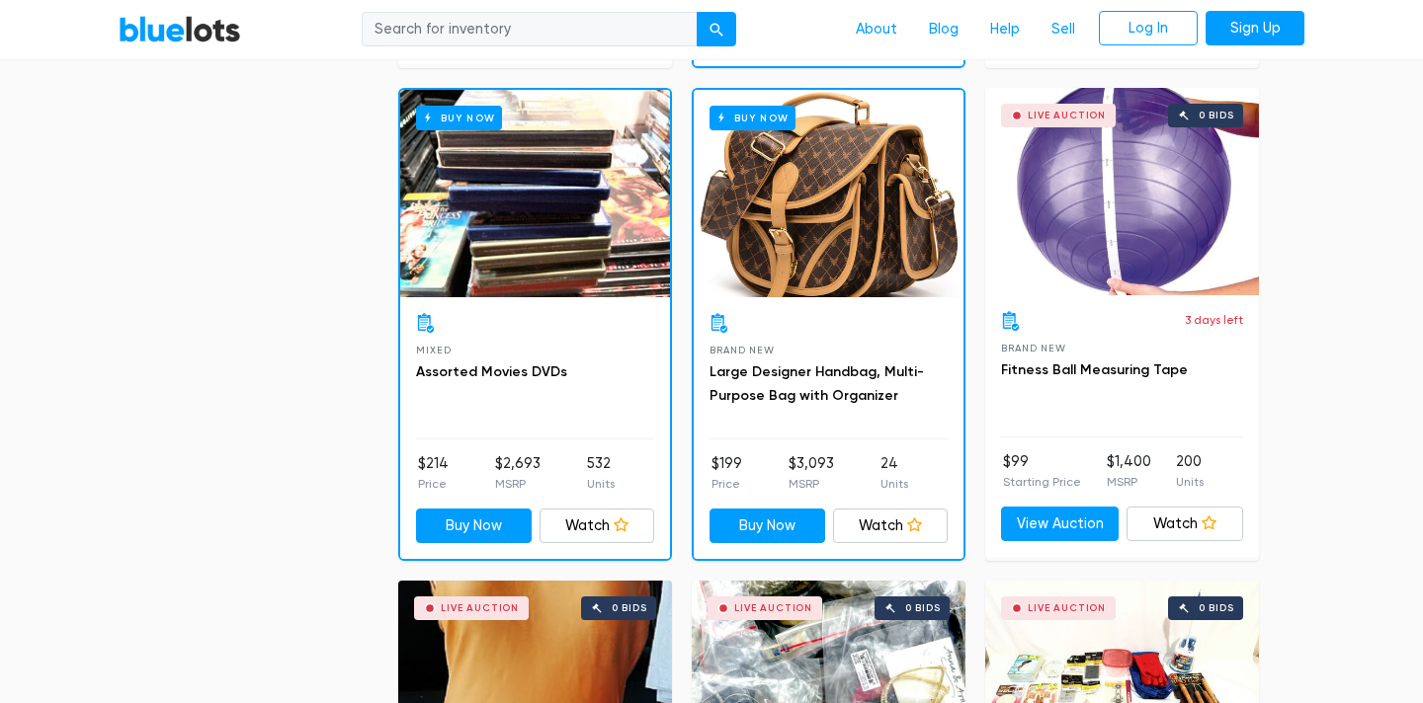
scroll to position [1534, 0]
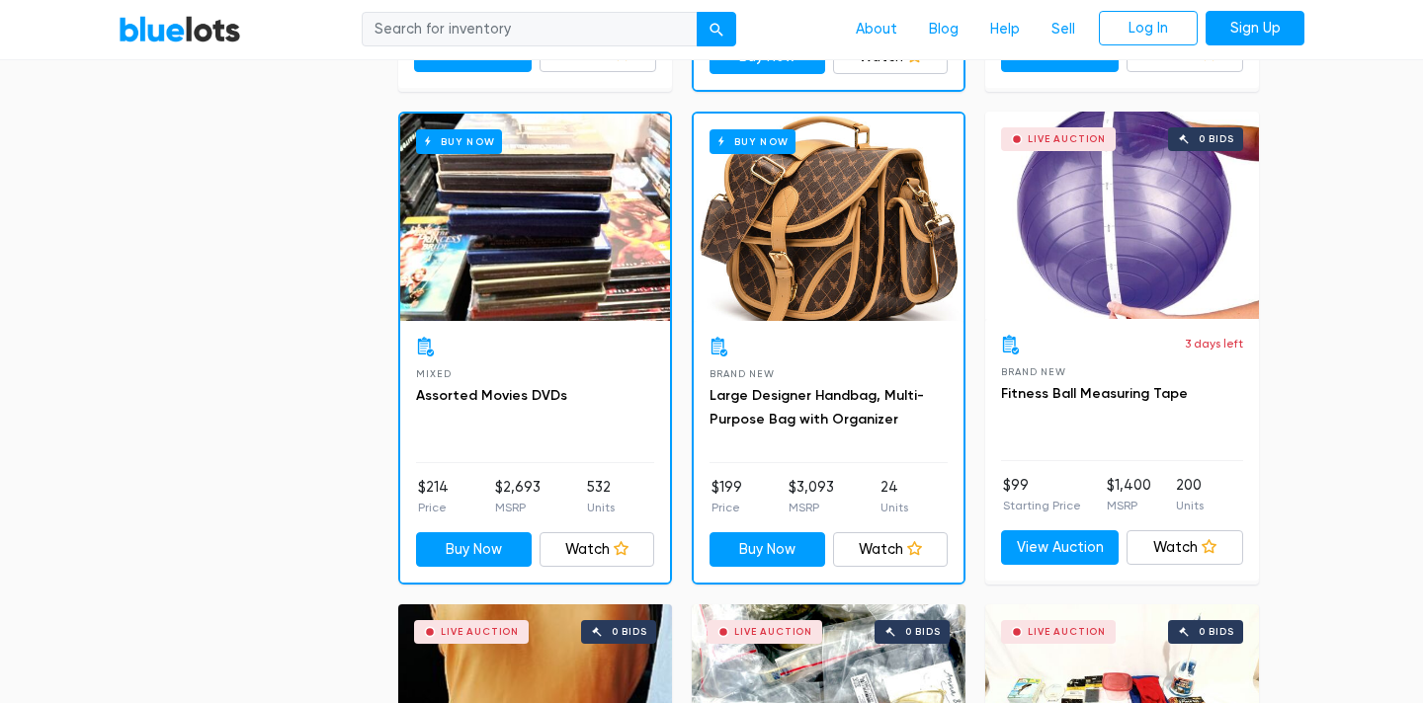
click at [577, 261] on div "Buy Now" at bounding box center [535, 217] width 270 height 207
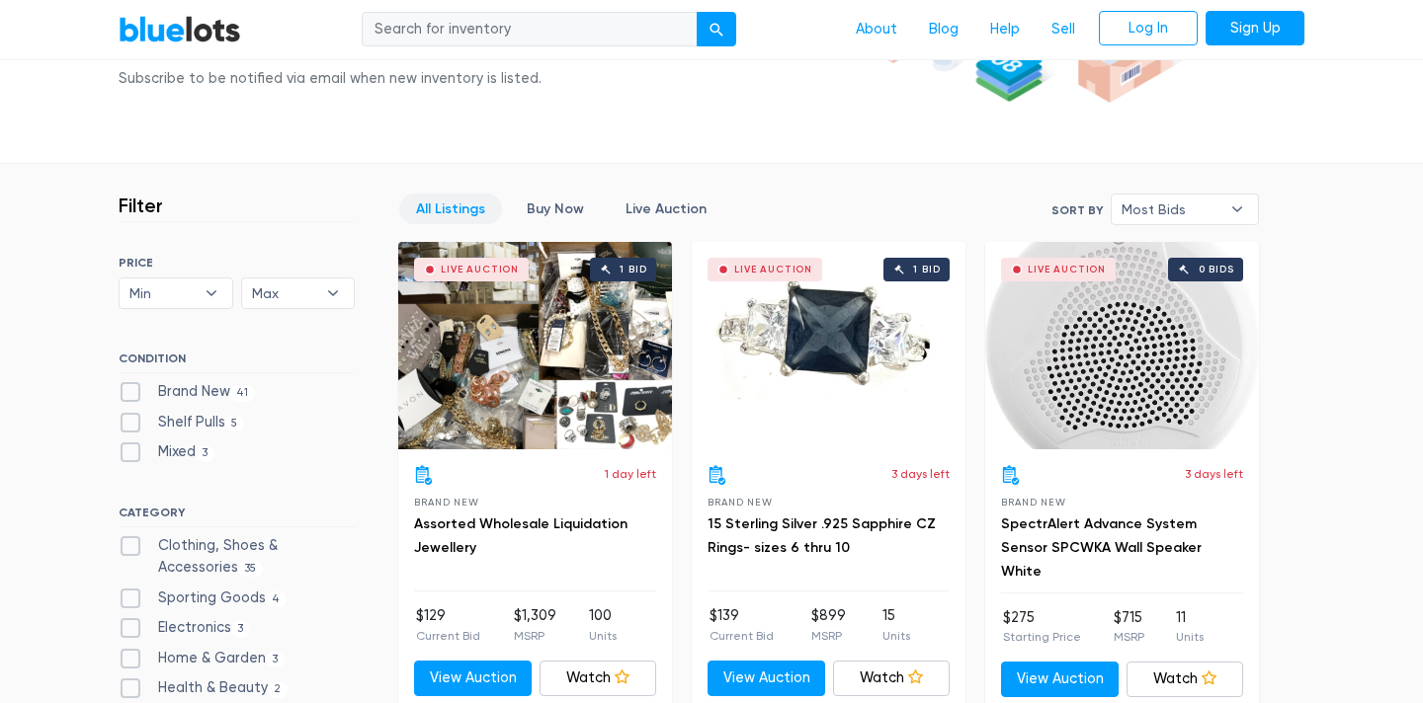
scroll to position [406, 0]
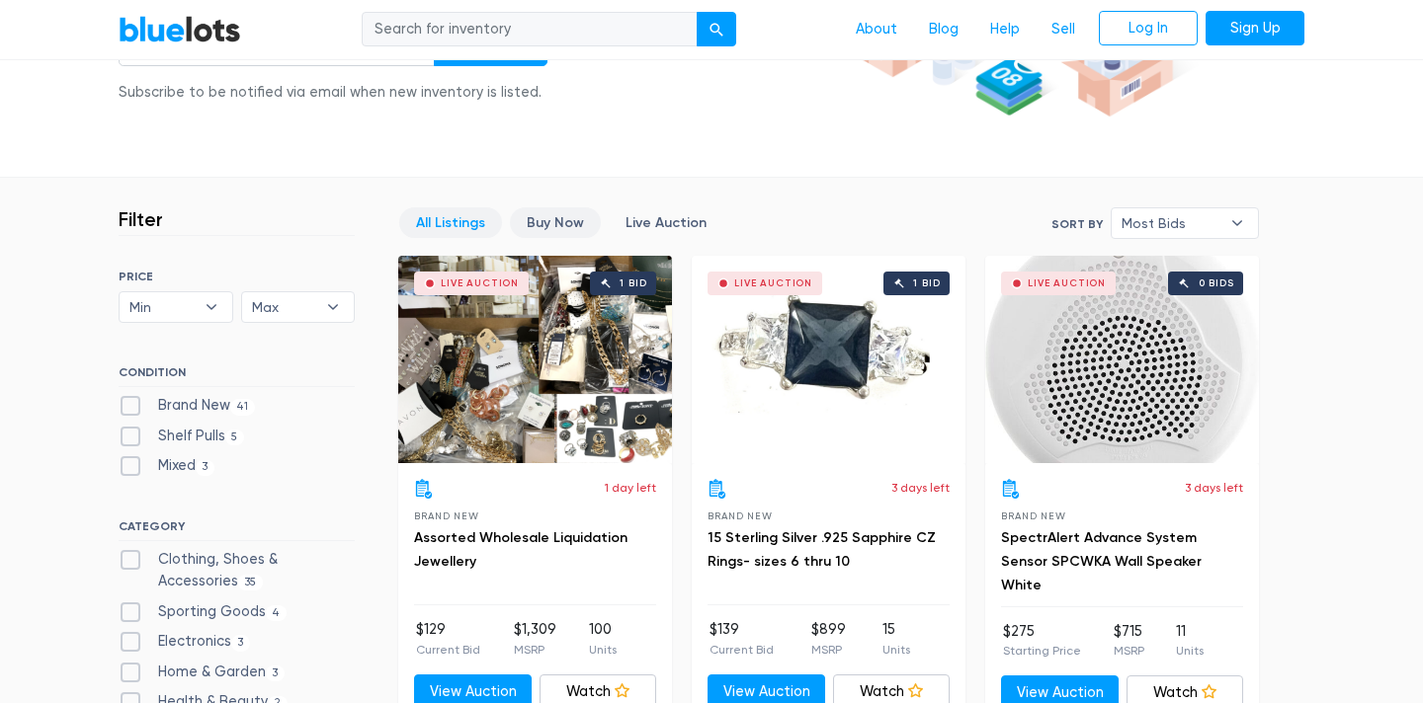
click at [540, 222] on link "Buy Now" at bounding box center [555, 222] width 91 height 31
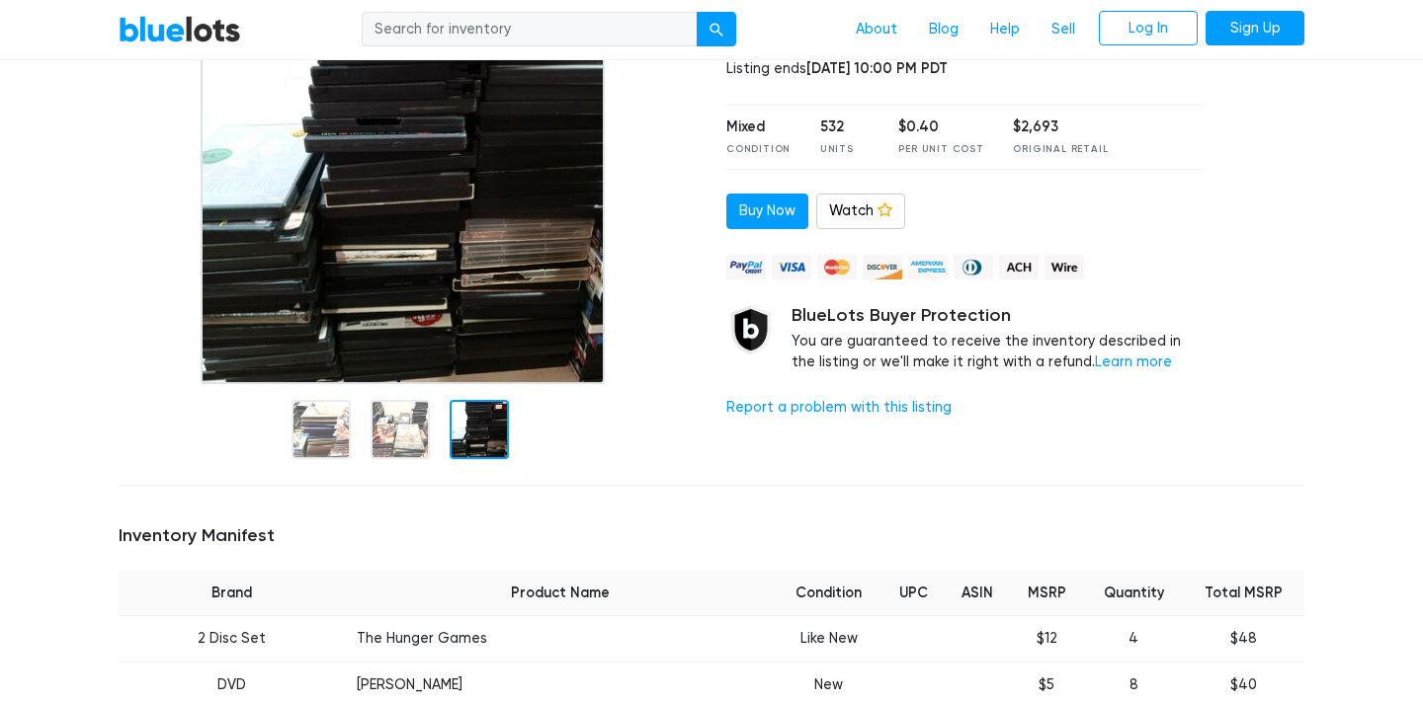
scroll to position [165, 0]
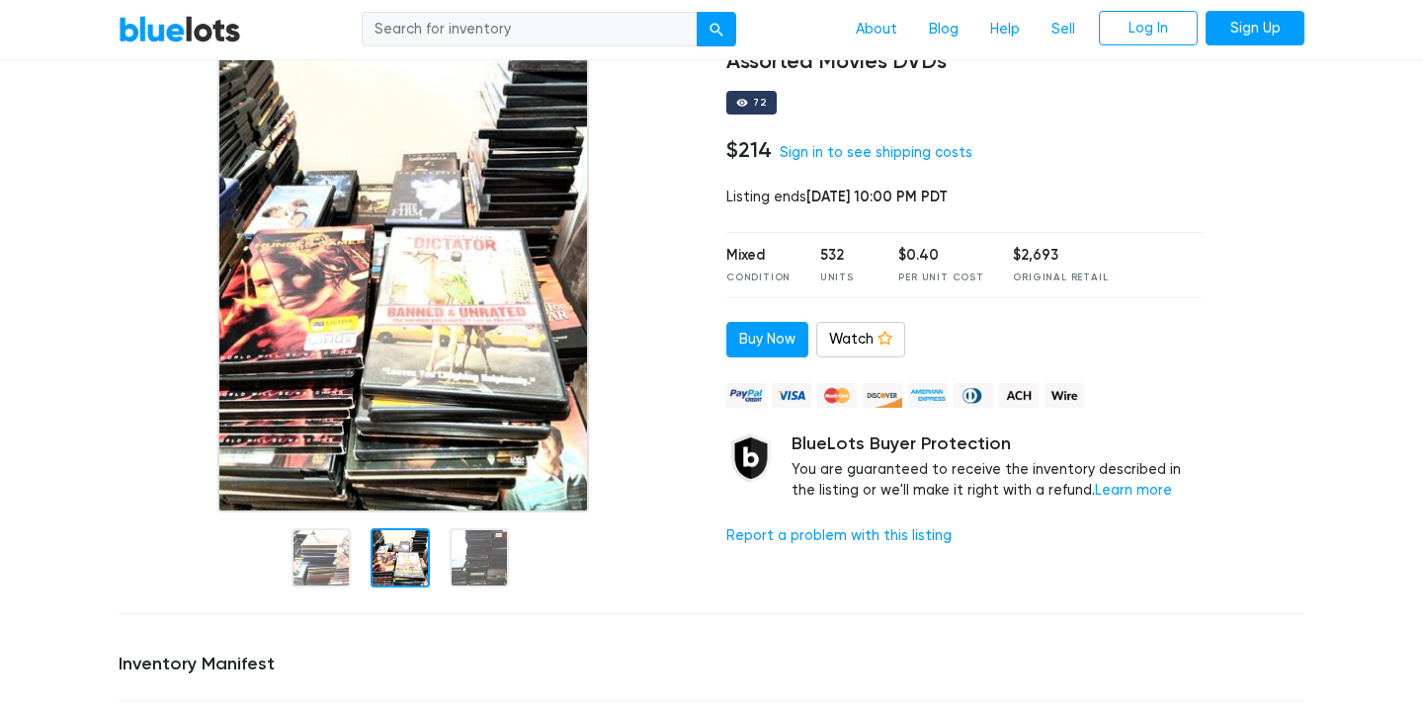
click at [392, 553] on div at bounding box center [400, 558] width 59 height 59
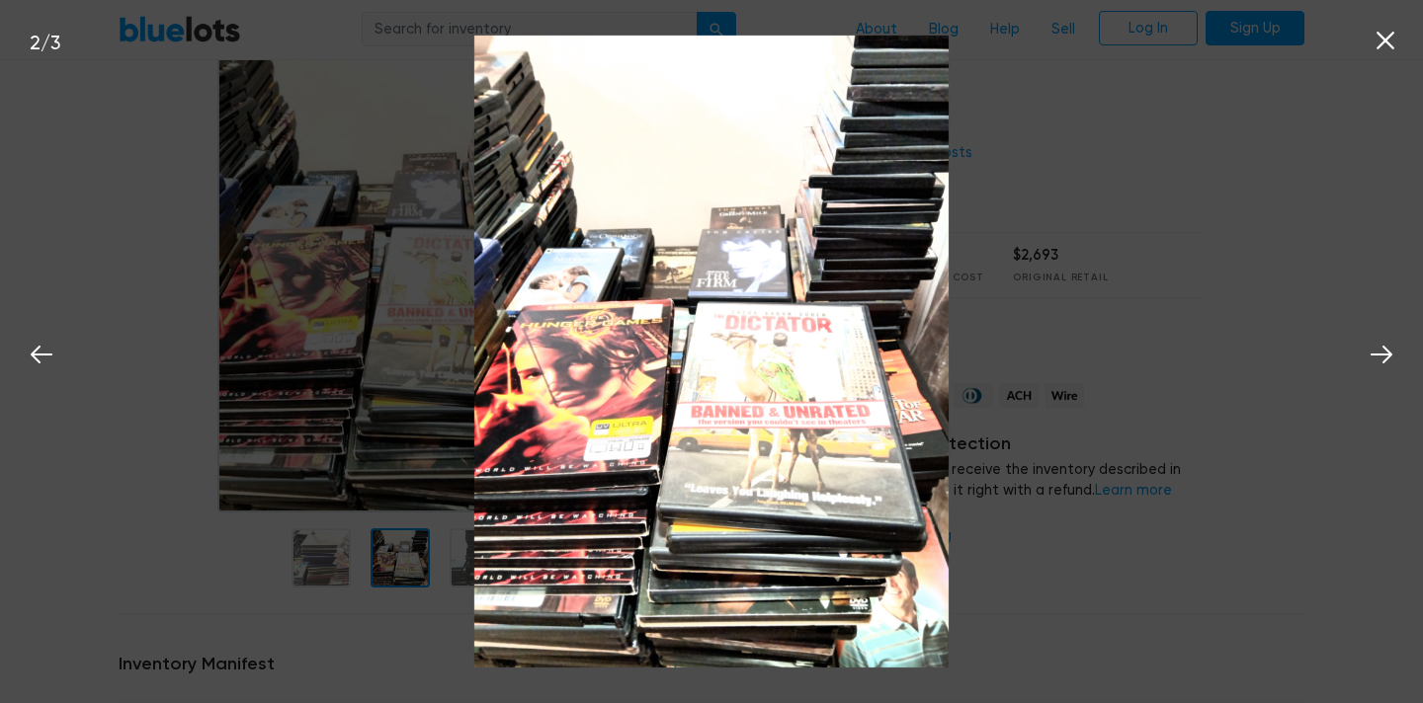
click at [1381, 38] on icon at bounding box center [1385, 41] width 18 height 18
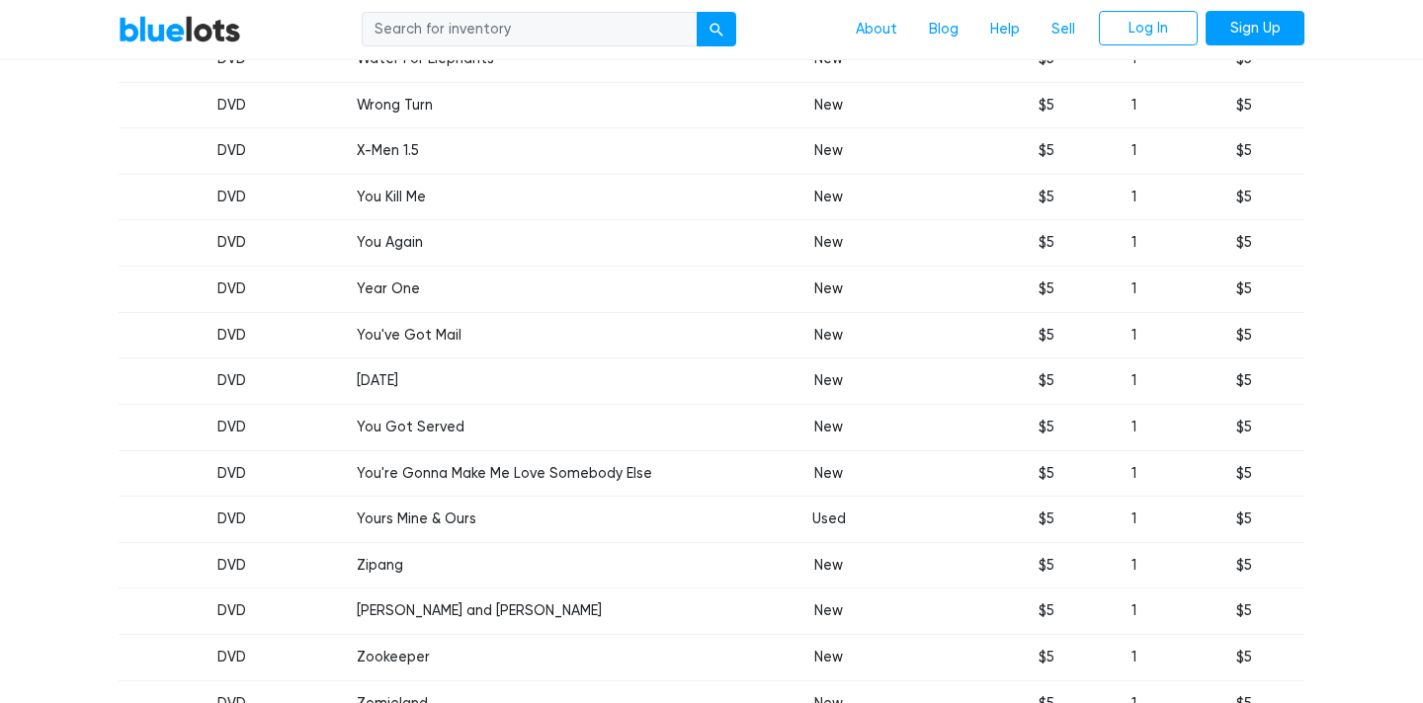
scroll to position [14820, 0]
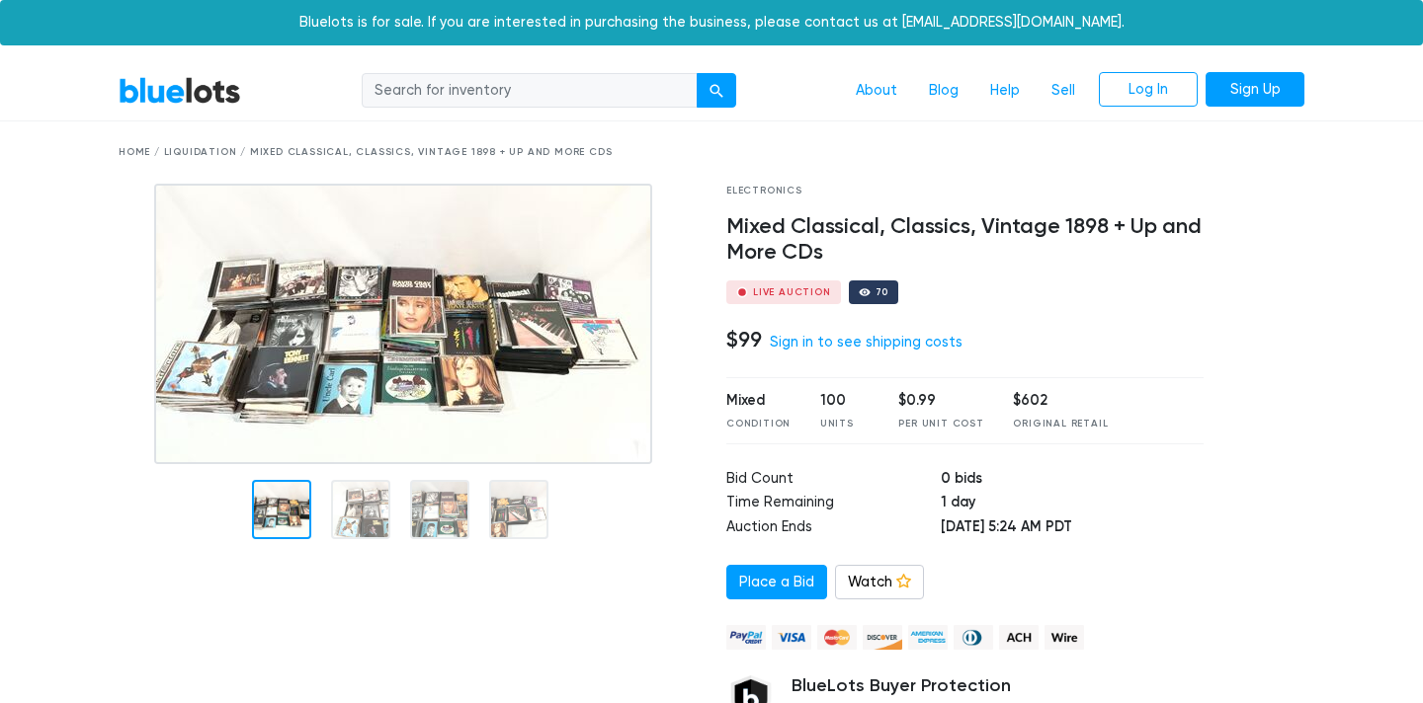
click at [377, 373] on img at bounding box center [403, 324] width 498 height 281
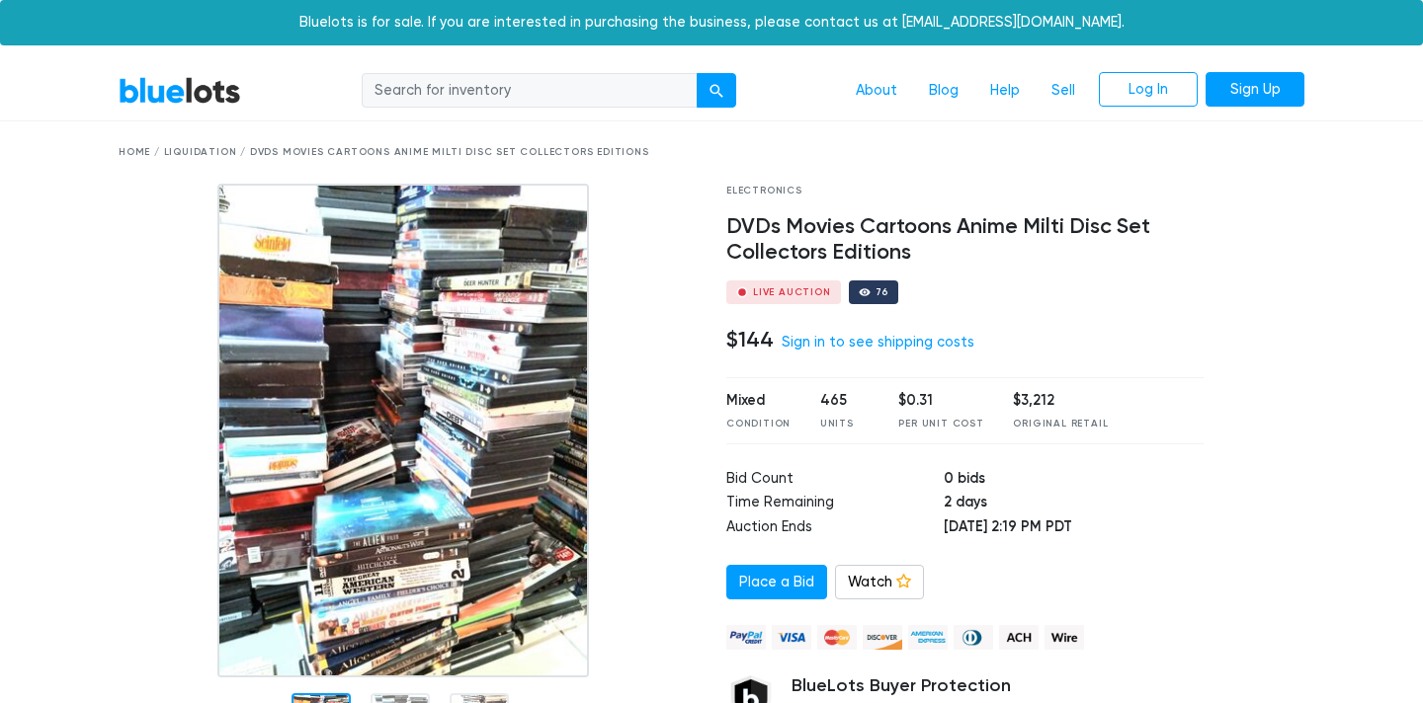
click at [414, 405] on img at bounding box center [402, 431] width 371 height 494
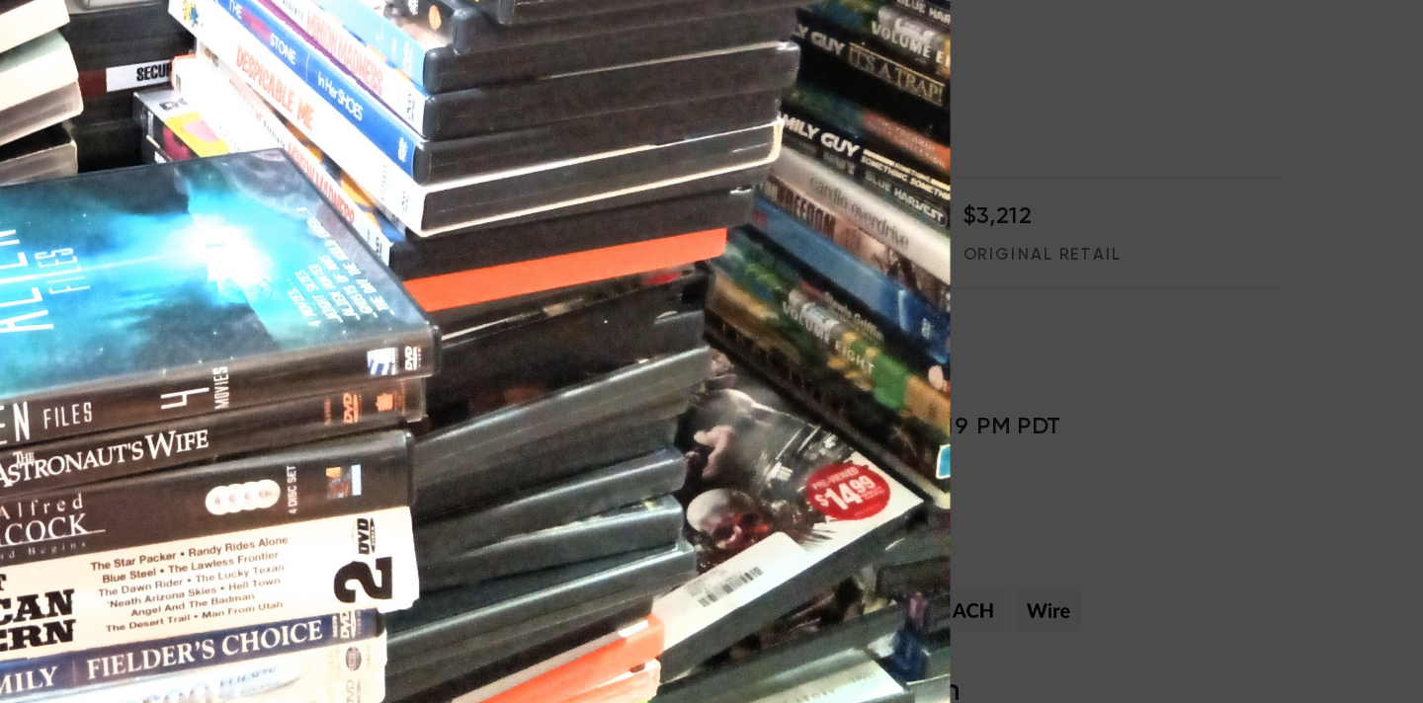
click at [1120, 460] on div "1 / 3" at bounding box center [711, 351] width 1423 height 703
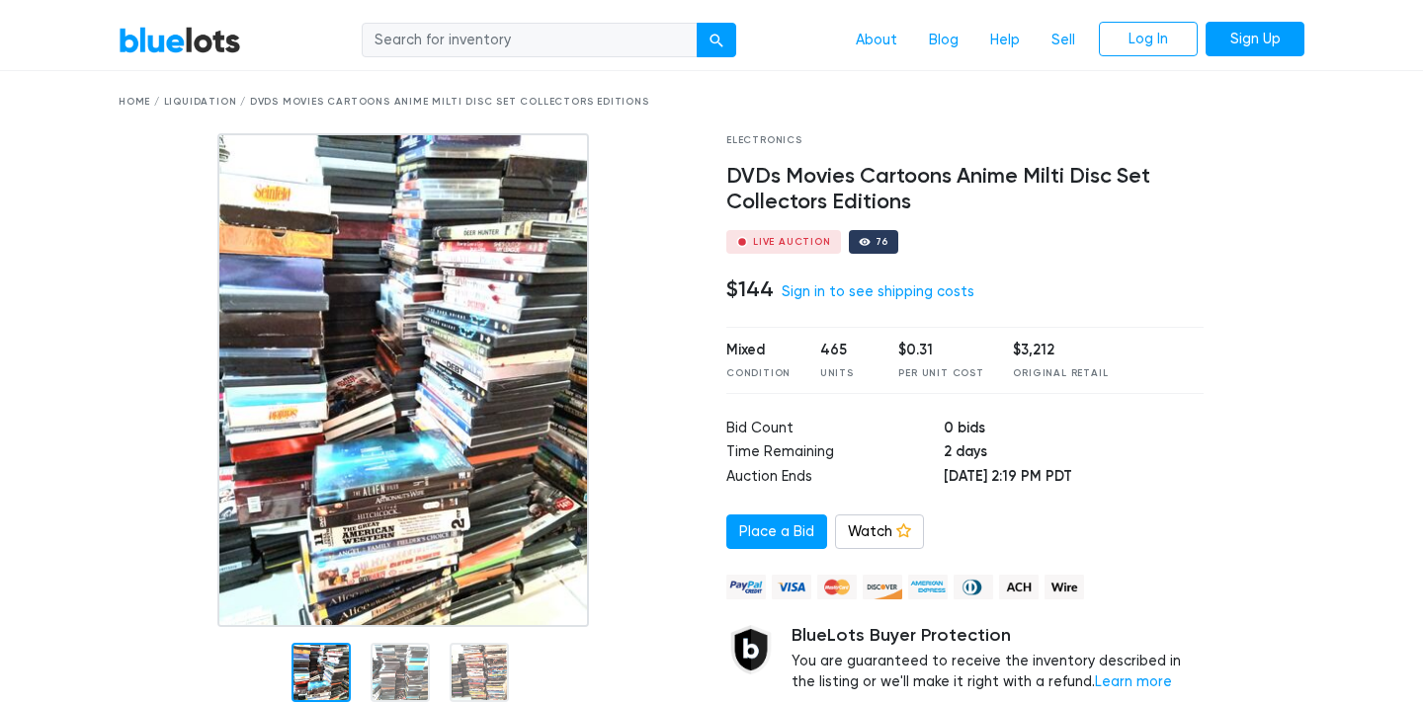
scroll to position [65, 0]
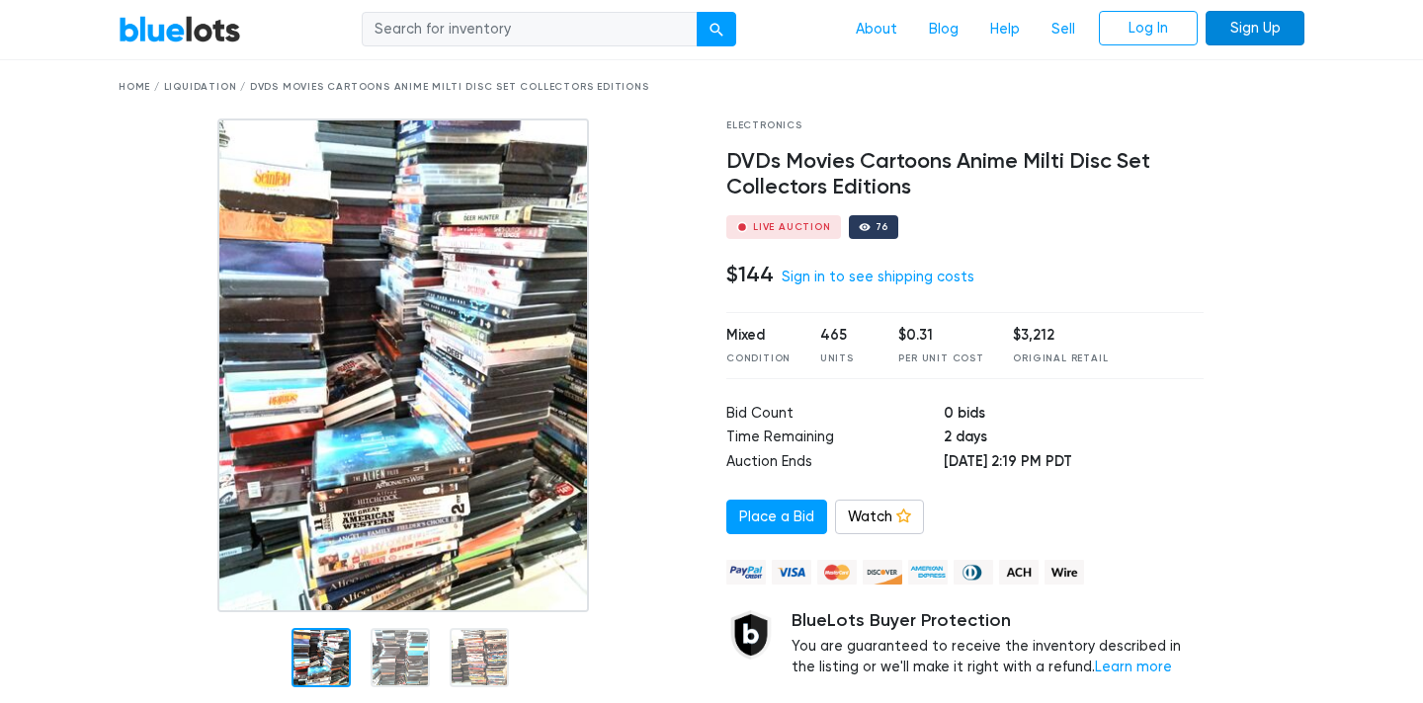
click at [1276, 24] on link "Sign Up" at bounding box center [1254, 29] width 99 height 36
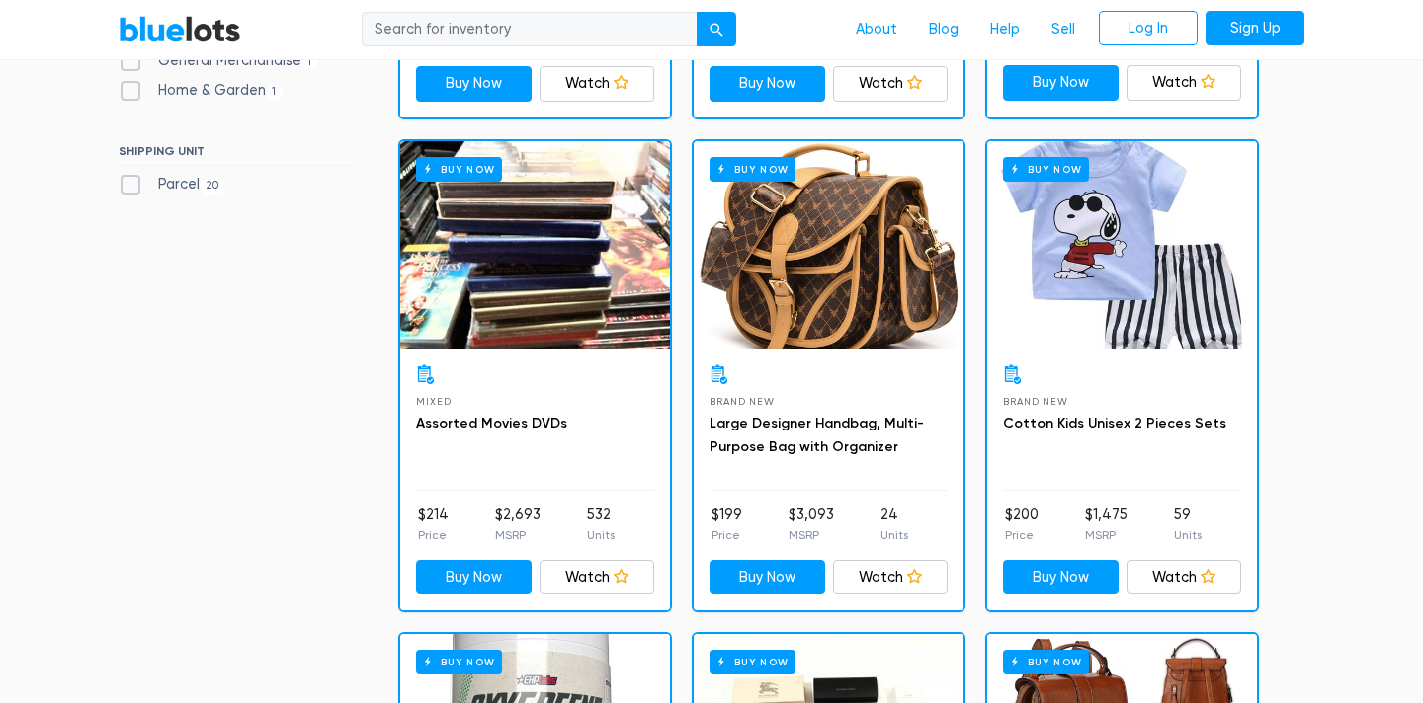
scroll to position [1017, 0]
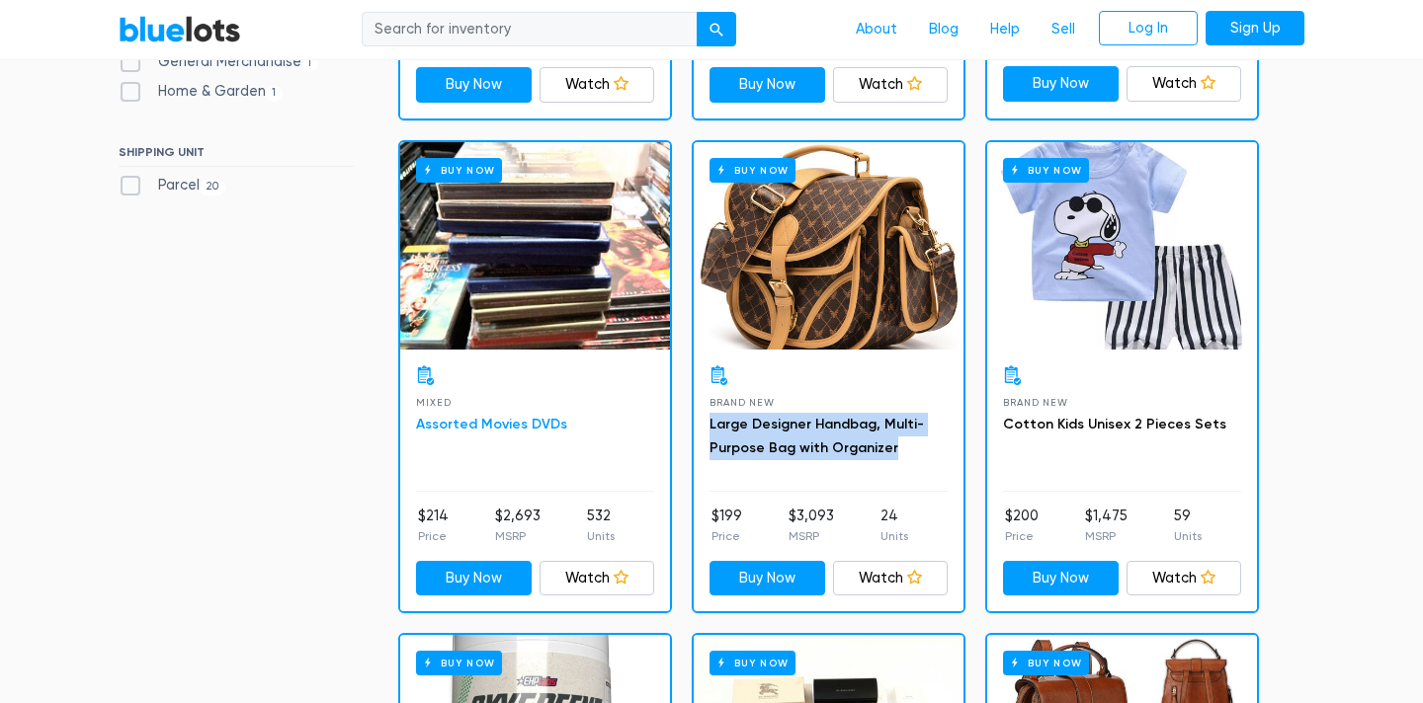
click at [516, 420] on link "Assorted Movies DVDs" at bounding box center [491, 424] width 151 height 17
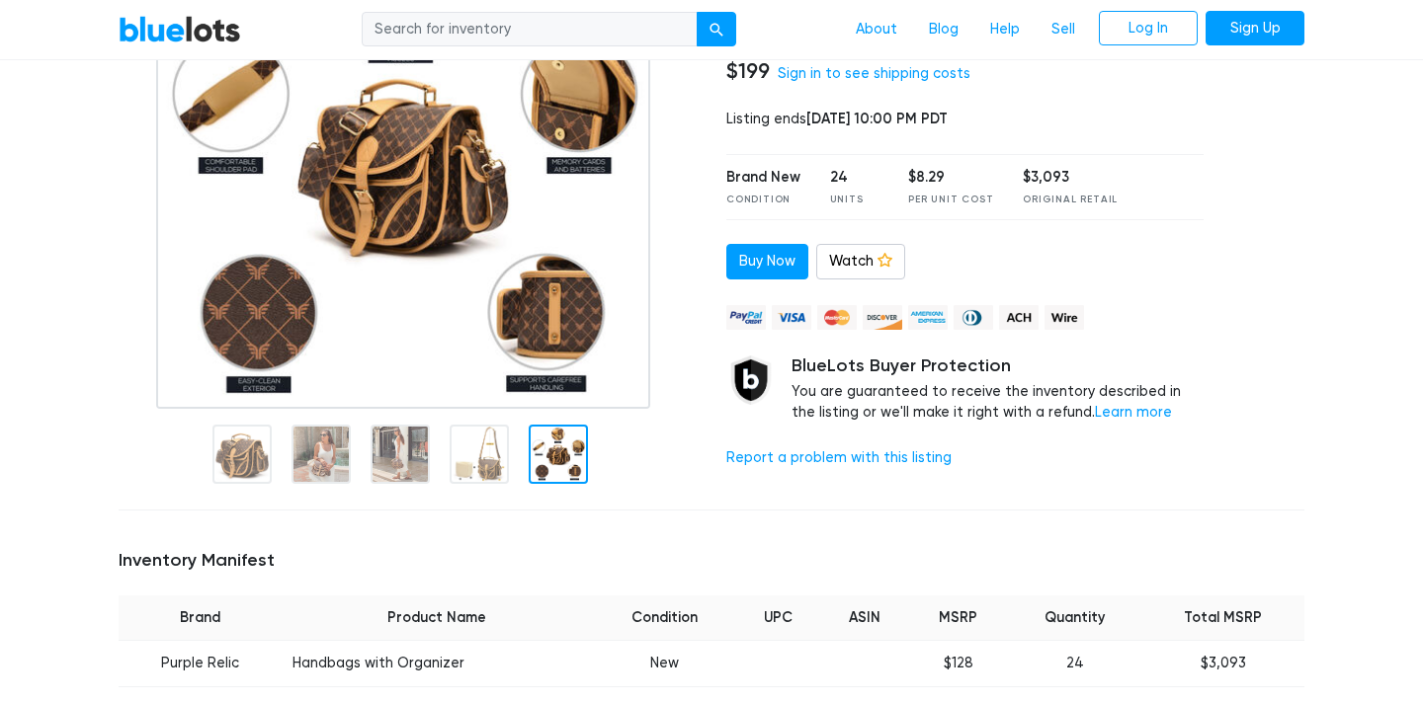
scroll to position [256, 0]
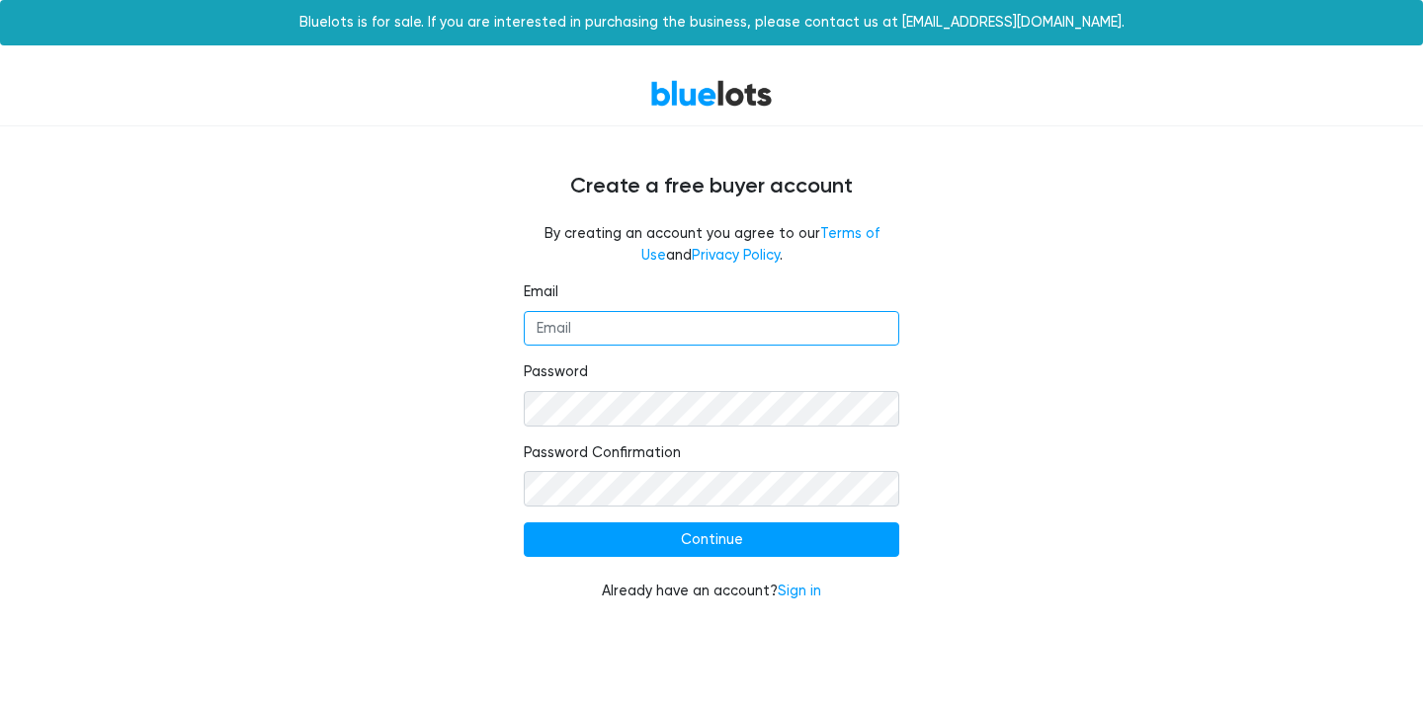
click at [853, 315] on input "Email" at bounding box center [711, 329] width 375 height 36
type input "[EMAIL_ADDRESS][DOMAIN_NAME]"
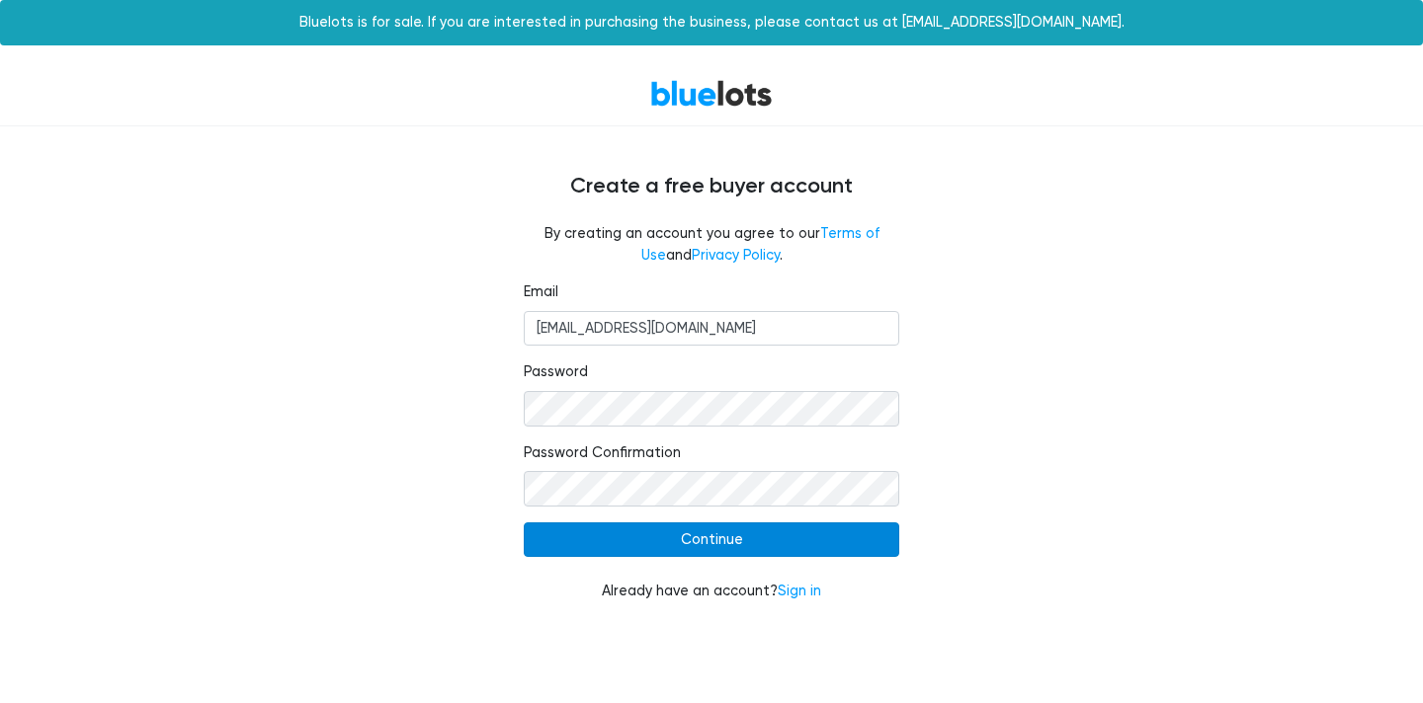
click at [722, 539] on input "Continue" at bounding box center [711, 541] width 375 height 36
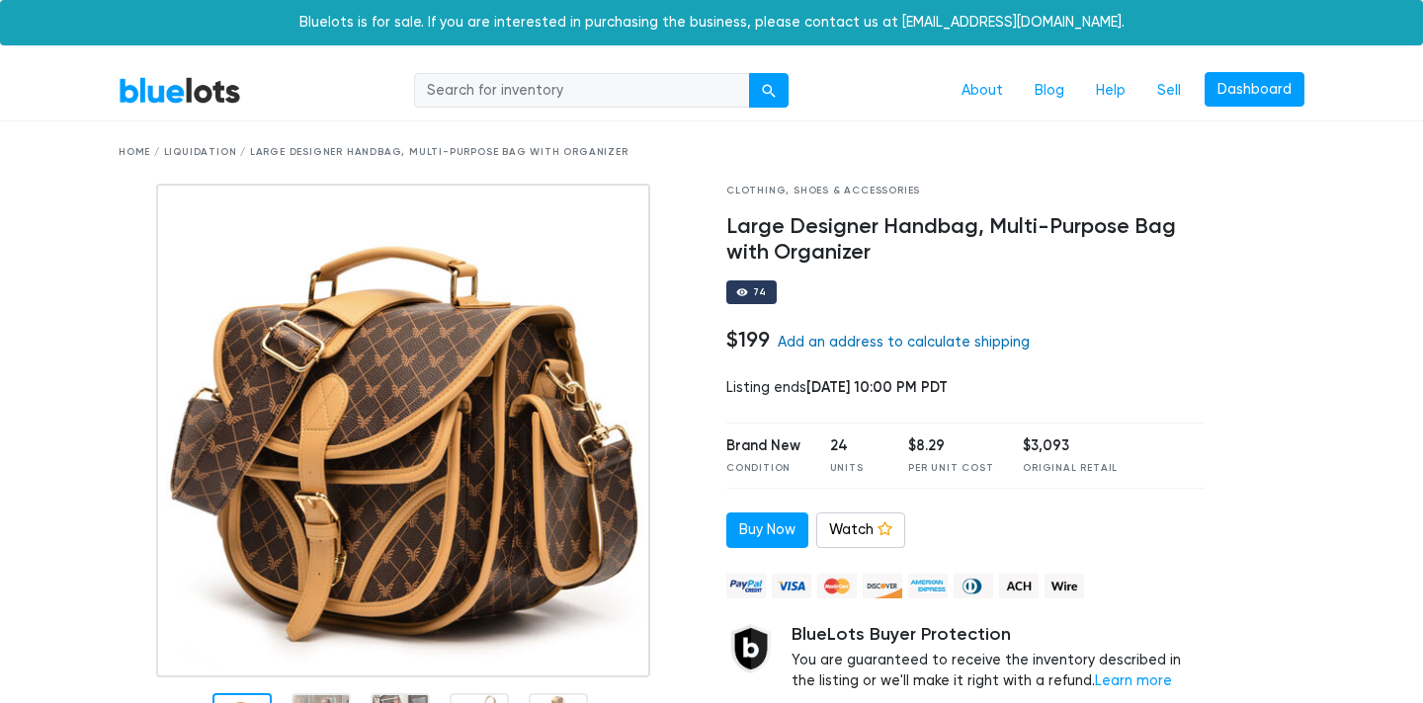
click at [975, 344] on link "Add an address to calculate shipping" at bounding box center [904, 342] width 252 height 17
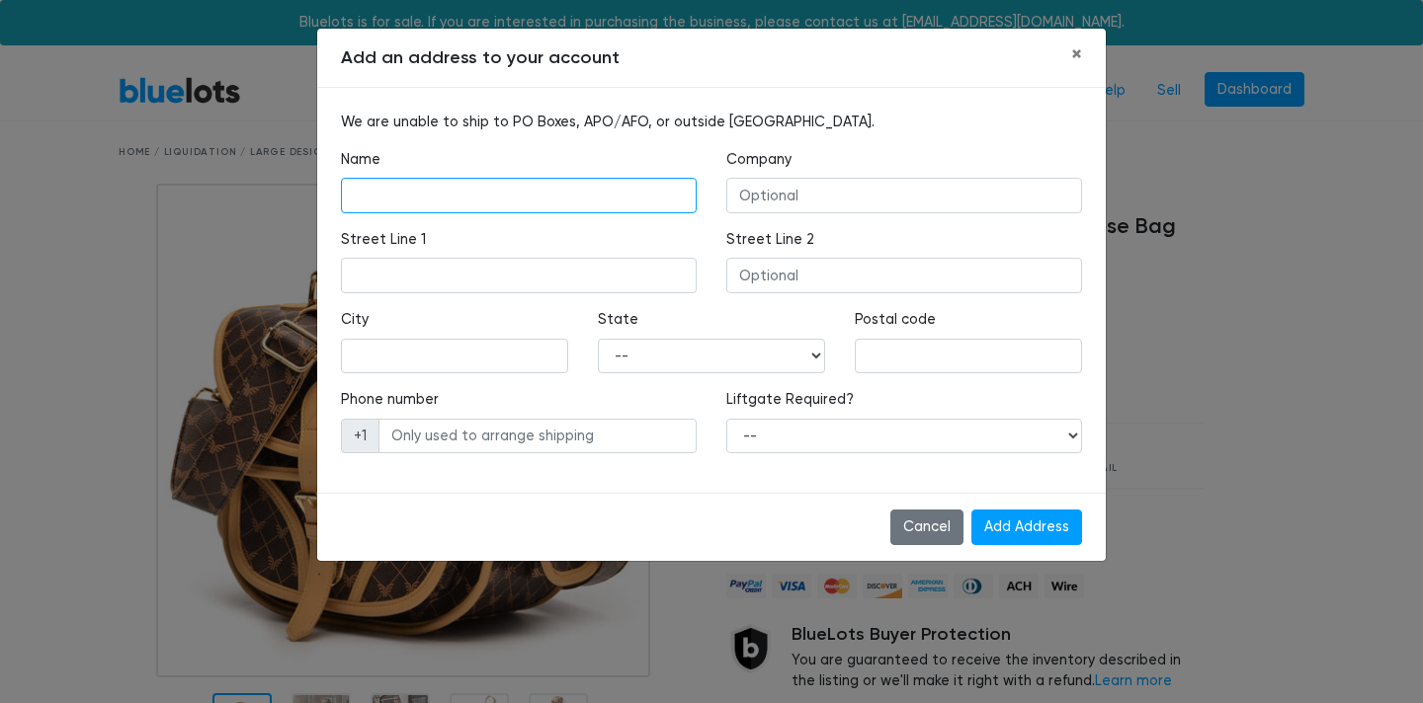
click at [597, 198] on input "text" at bounding box center [519, 196] width 356 height 36
type input "1"
type input "Zachary Rios"
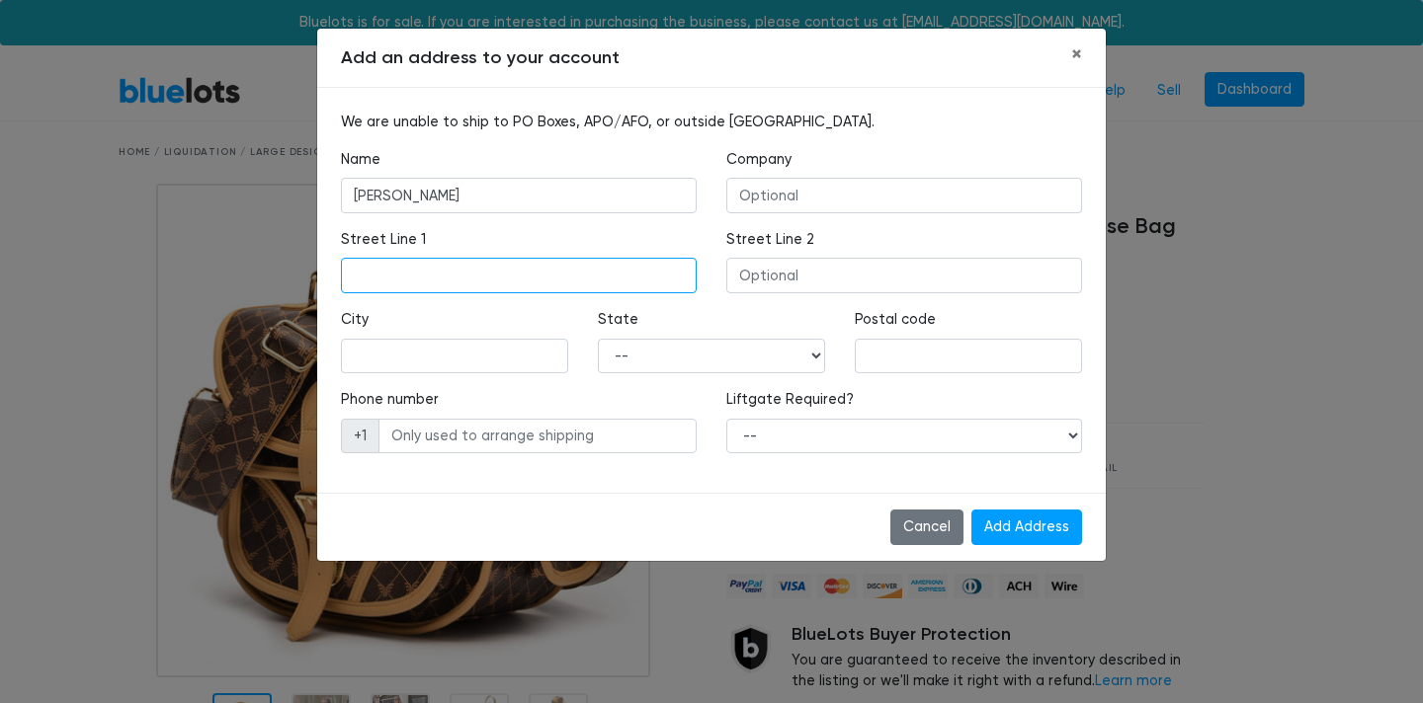
click at [578, 292] on input "text" at bounding box center [519, 276] width 356 height 36
type input "1109 Valley View Dr"
click at [523, 354] on input "text" at bounding box center [454, 357] width 227 height 36
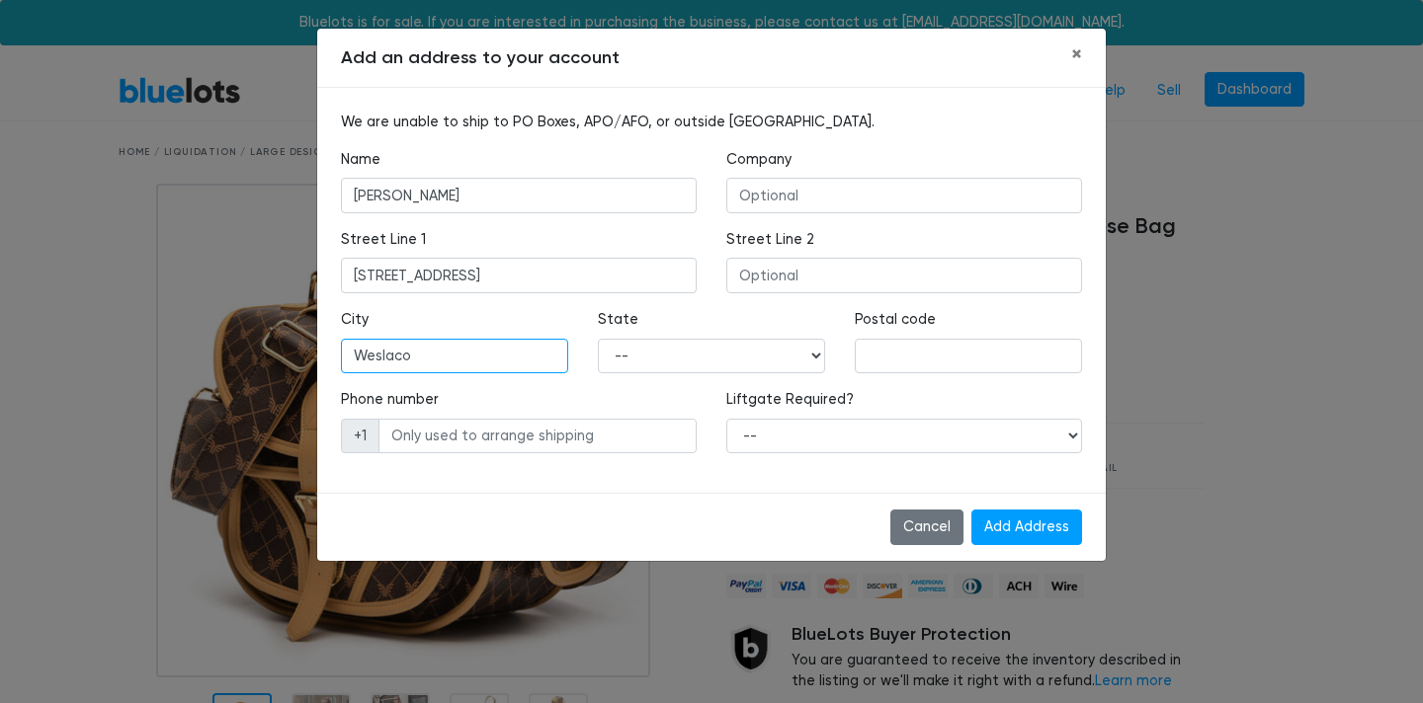
type input "Weslaco"
click at [721, 355] on select "-- Alabama Alaska Arizona Arkansas California Colorado Connecticut Delaware Dis…" at bounding box center [711, 357] width 227 height 36
select select "TX"
click at [922, 360] on input "text" at bounding box center [968, 357] width 227 height 36
type input "78596"
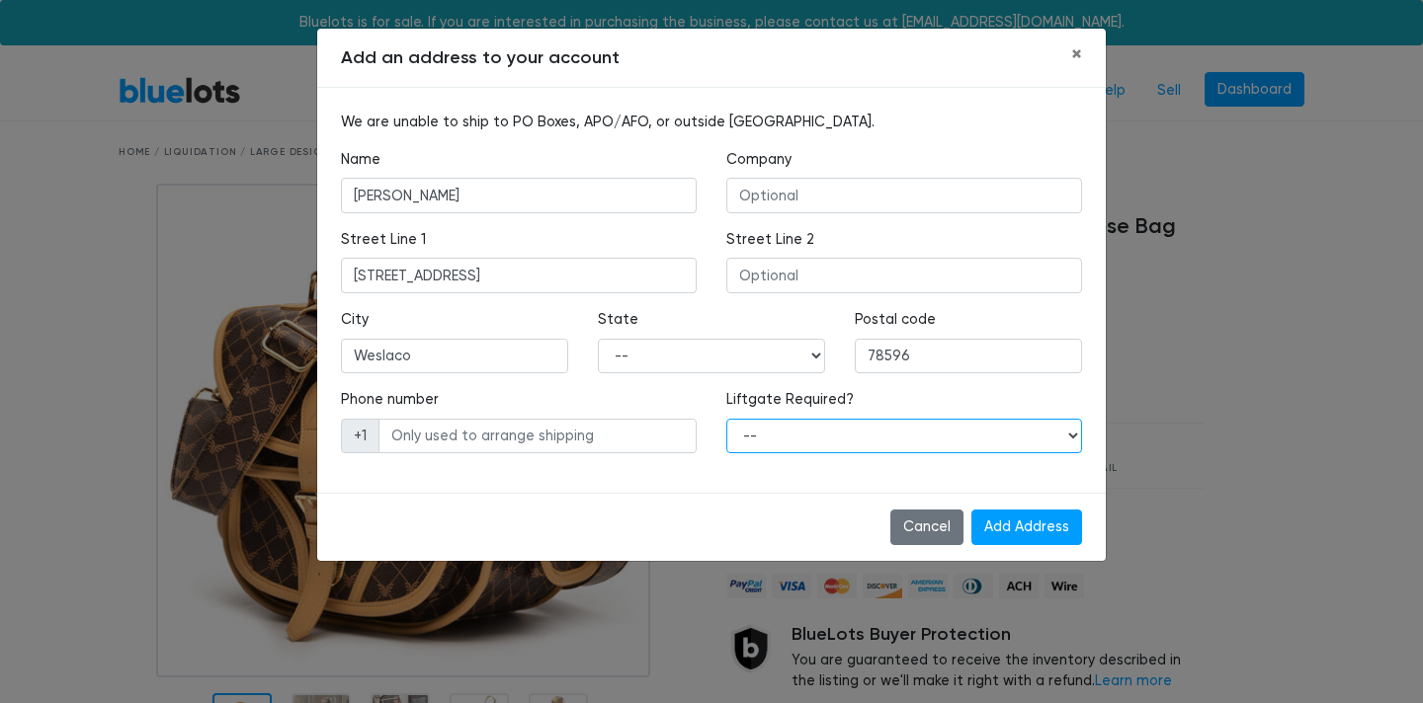
click at [797, 440] on select "-- Yes No" at bounding box center [904, 437] width 356 height 36
click at [638, 441] on input "text" at bounding box center [537, 437] width 318 height 36
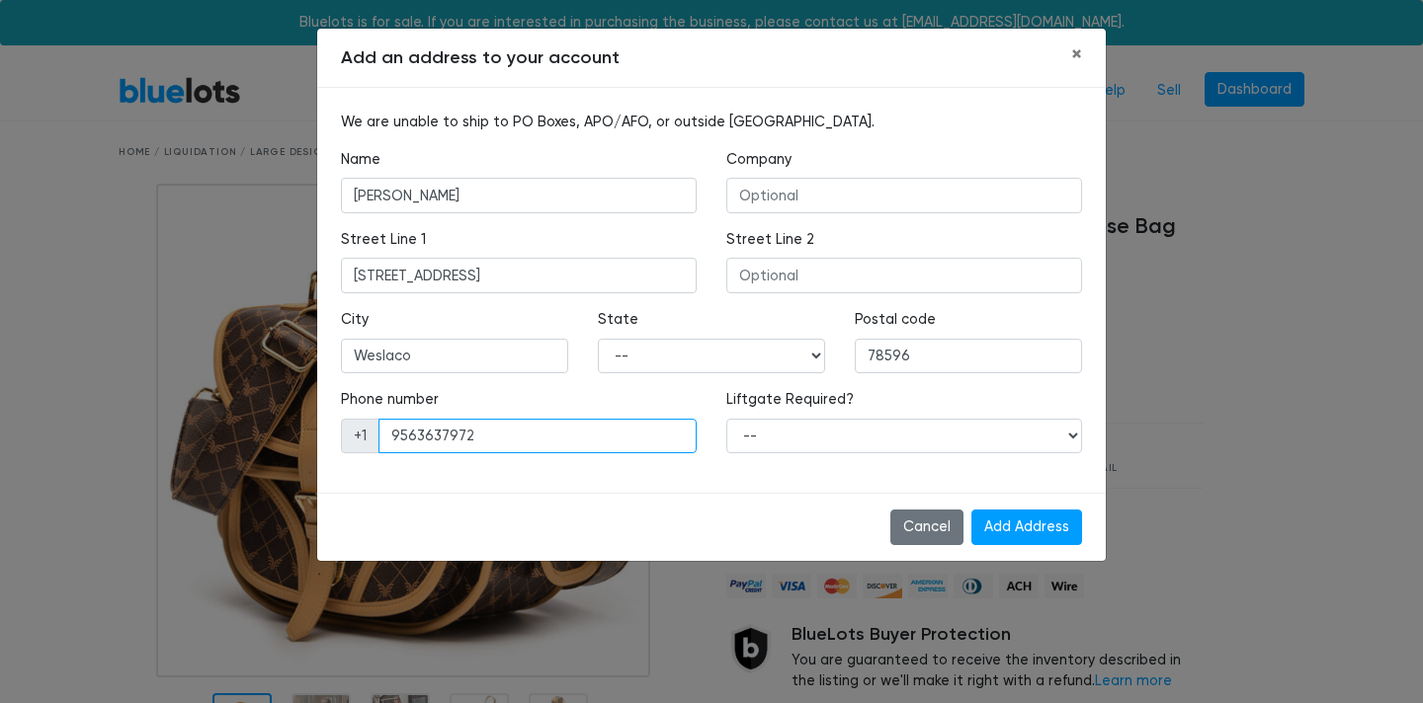
type input "9563637972"
click at [1024, 530] on input "Add Address" at bounding box center [1026, 528] width 111 height 36
click at [931, 453] on select "-- Yes No" at bounding box center [904, 437] width 356 height 36
select select "1"
click at [1014, 537] on input "Add Address" at bounding box center [1026, 528] width 111 height 36
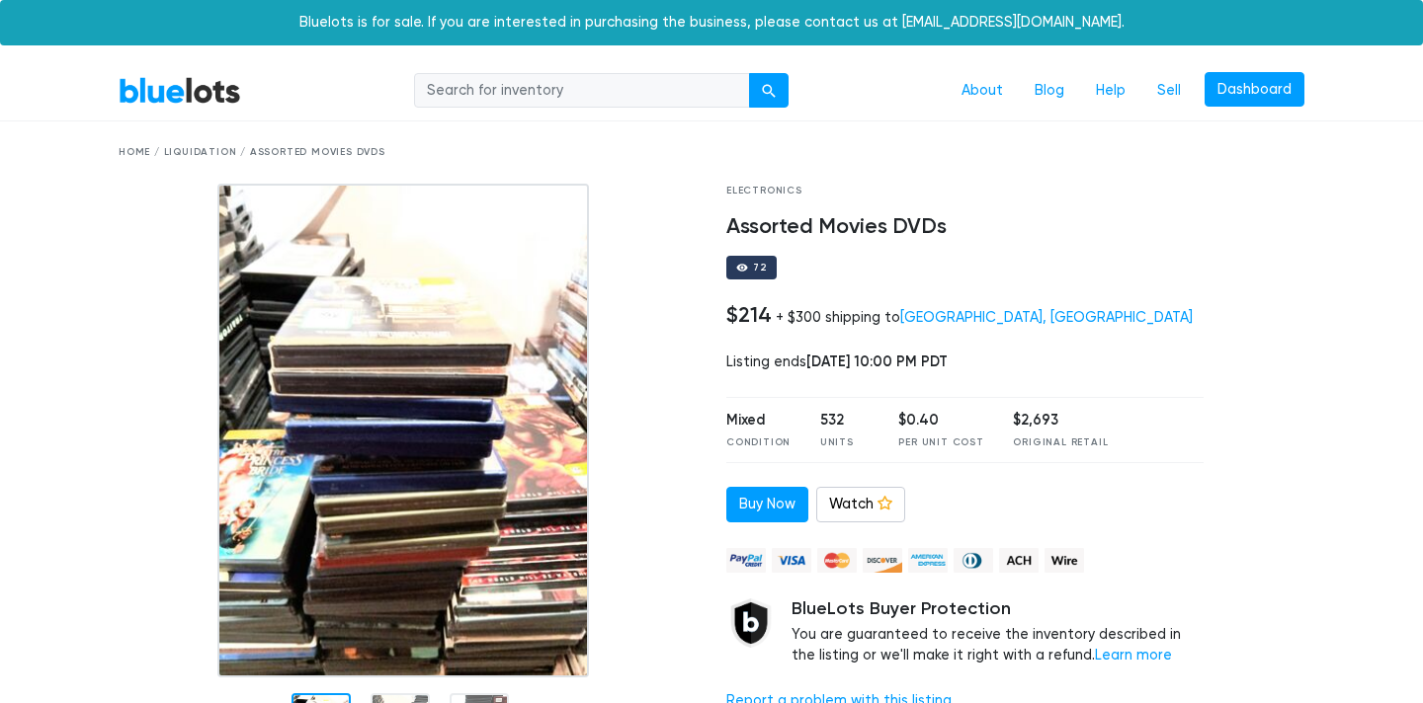
click at [820, 435] on div "532 Units" at bounding box center [844, 430] width 49 height 41
click at [808, 321] on div "+ $300 shipping to [GEOGRAPHIC_DATA], [GEOGRAPHIC_DATA]" at bounding box center [984, 317] width 417 height 17
